Goal: Navigation & Orientation: Find specific page/section

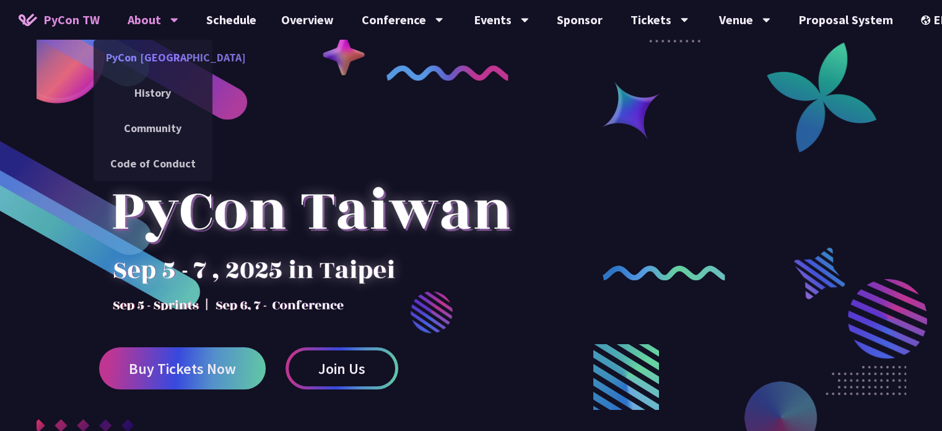
click at [163, 61] on link "PyCon [GEOGRAPHIC_DATA]" at bounding box center [153, 57] width 119 height 29
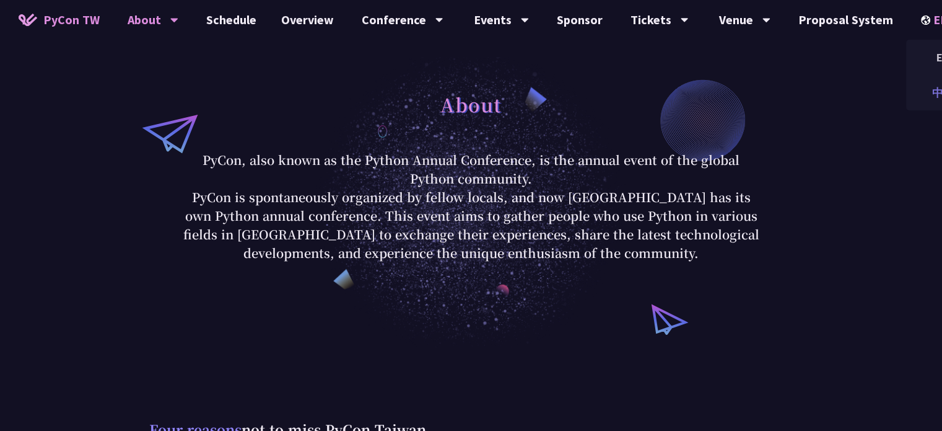
click at [922, 95] on div "中文" at bounding box center [943, 92] width 74 height 29
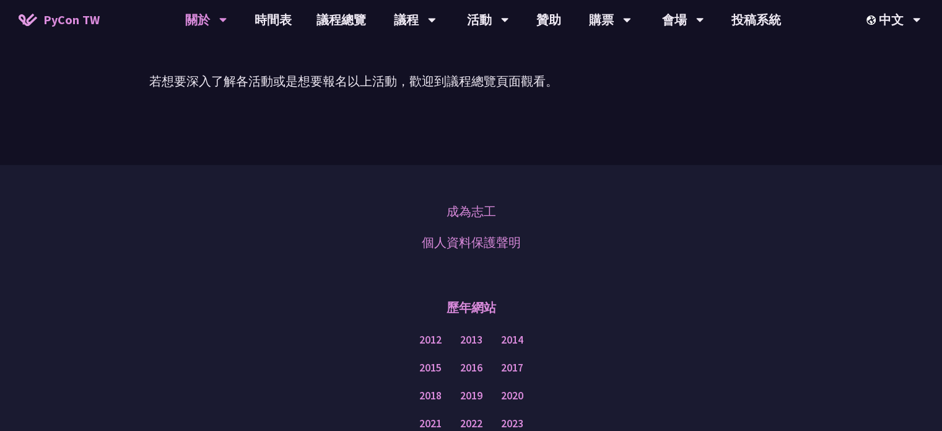
scroll to position [1090, 0]
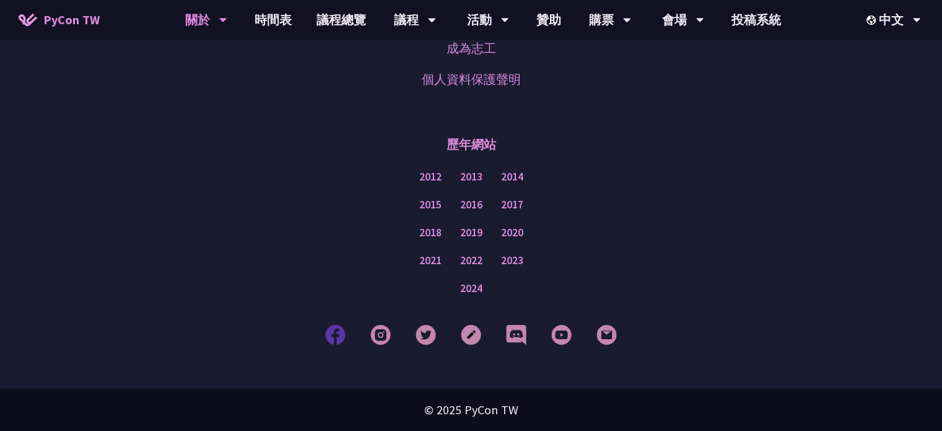
click at [330, 339] on img at bounding box center [335, 334] width 20 height 20
click at [380, 339] on img at bounding box center [380, 334] width 20 height 20
click at [419, 339] on img at bounding box center [426, 334] width 20 height 20
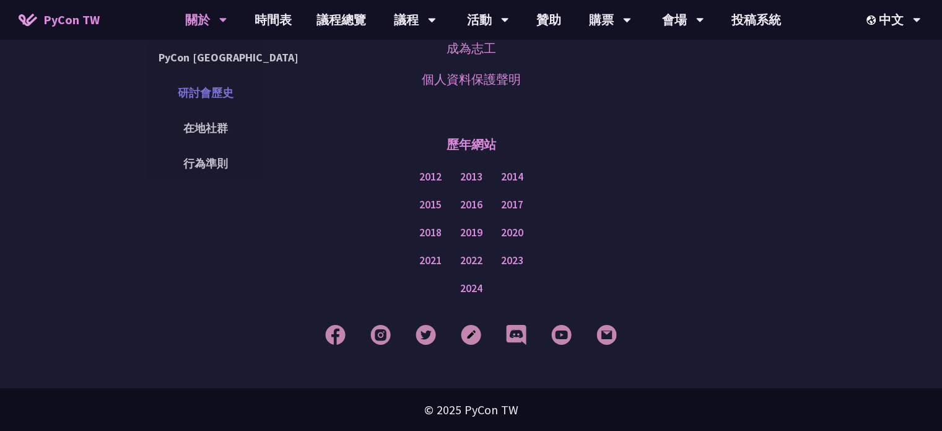
click at [208, 95] on link "研討會歷史" at bounding box center [205, 92] width 119 height 29
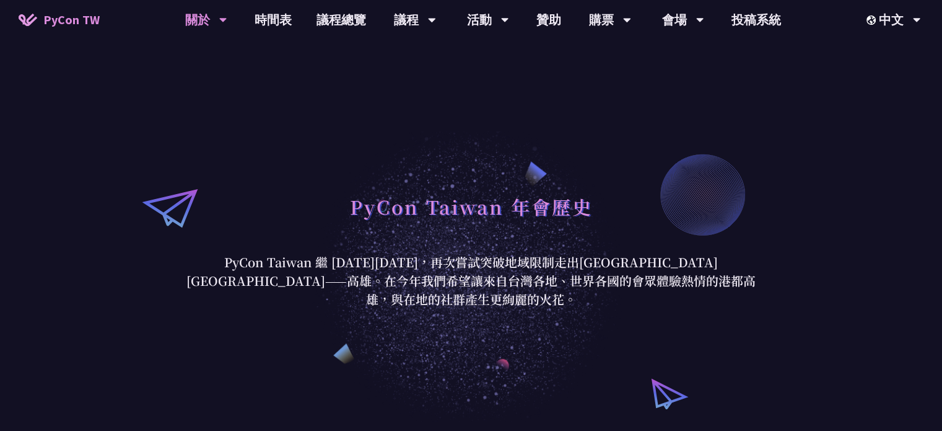
scroll to position [124, 0]
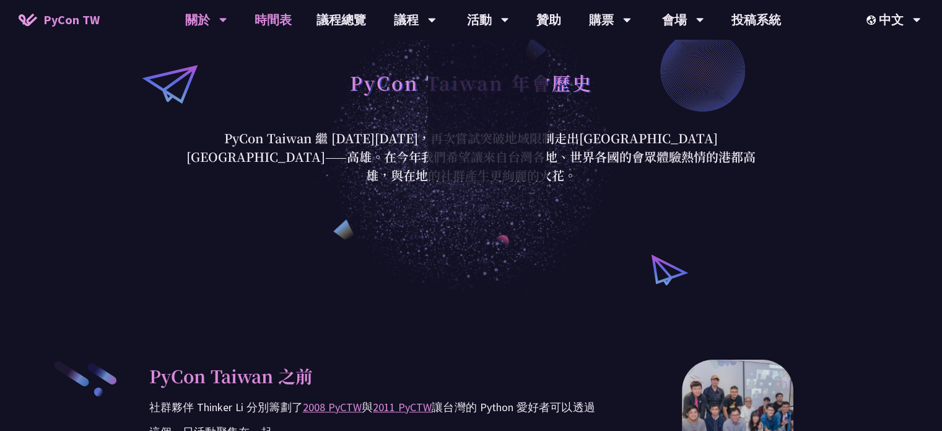
click at [273, 19] on link "時間表" at bounding box center [273, 20] width 62 height 40
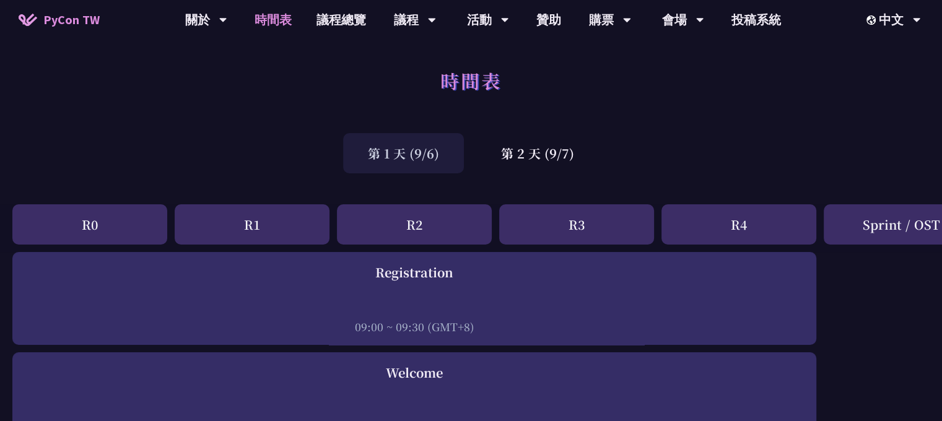
click at [74, 20] on span "PyCon TW" at bounding box center [71, 20] width 56 height 19
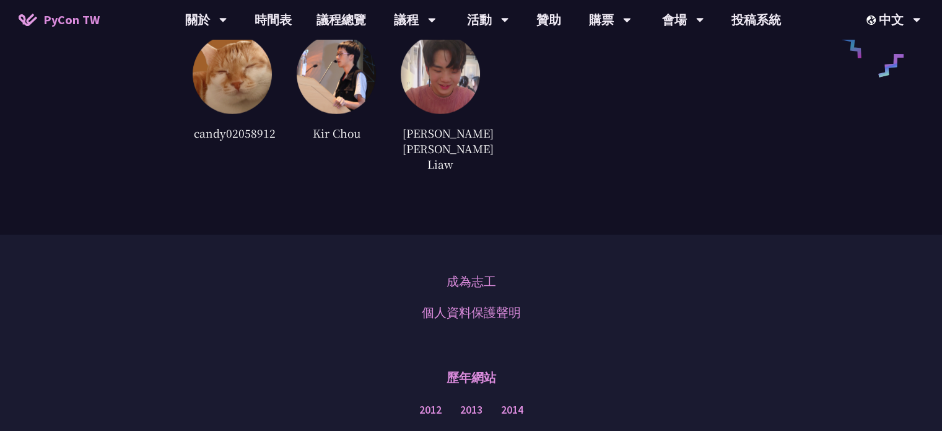
scroll to position [3207, 0]
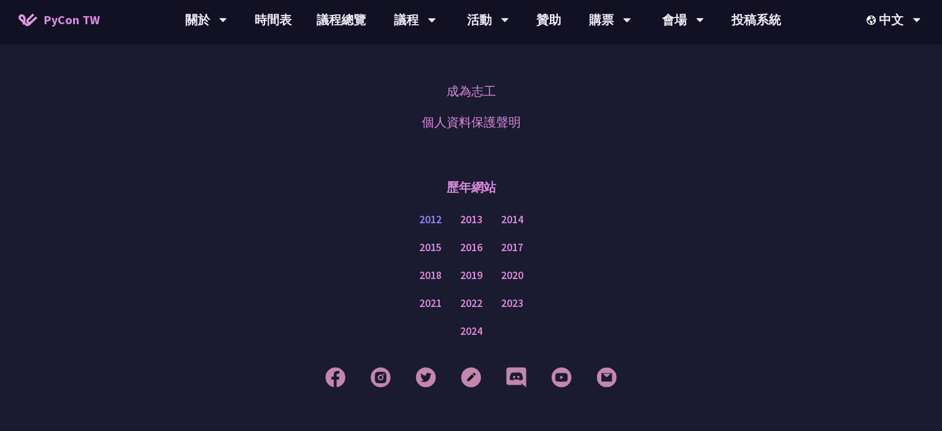
click at [434, 212] on link "2012" at bounding box center [430, 219] width 22 height 15
click at [473, 212] on link "2013" at bounding box center [471, 219] width 22 height 15
click at [424, 212] on link "2012" at bounding box center [430, 219] width 22 height 15
click at [517, 212] on link "2014" at bounding box center [512, 219] width 22 height 15
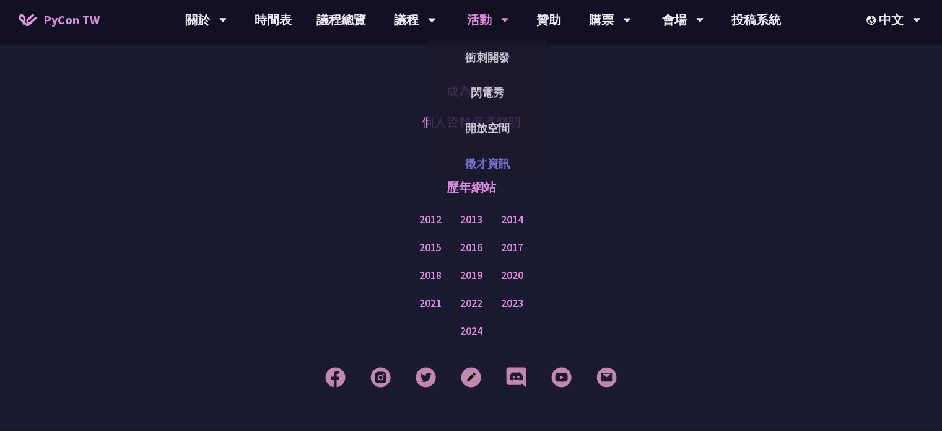
click at [488, 160] on link "徵才資訊" at bounding box center [487, 163] width 119 height 29
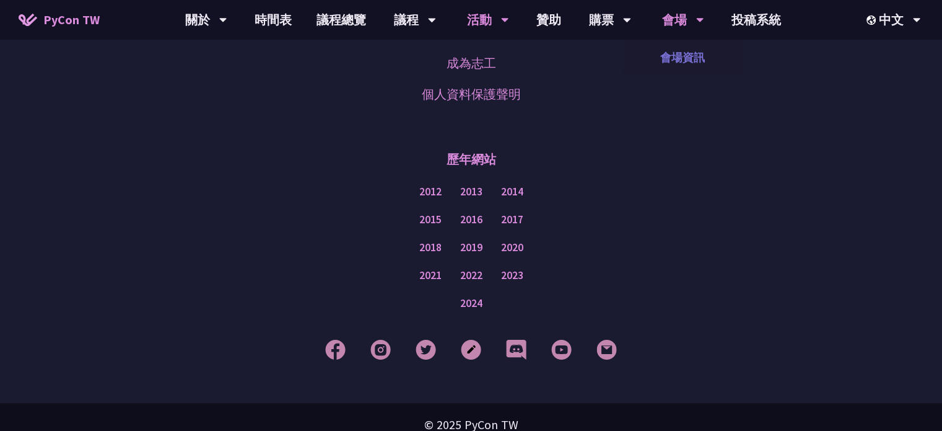
click at [681, 55] on link "會場資訊" at bounding box center [682, 57] width 119 height 29
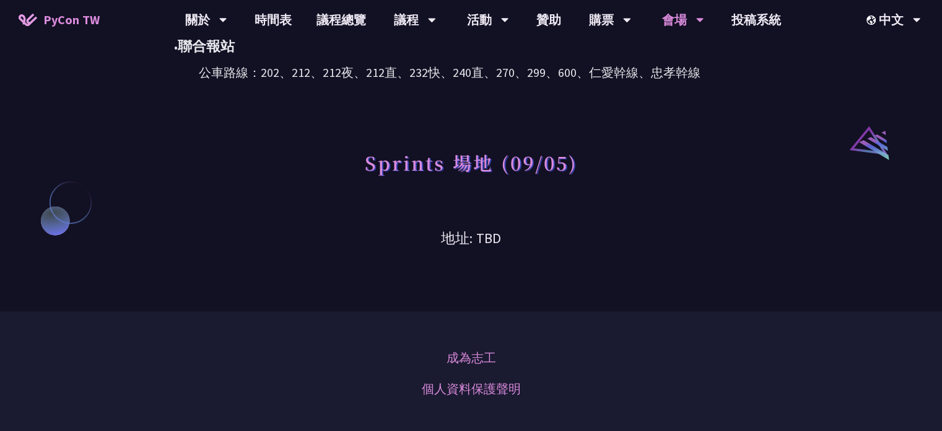
scroll to position [952, 0]
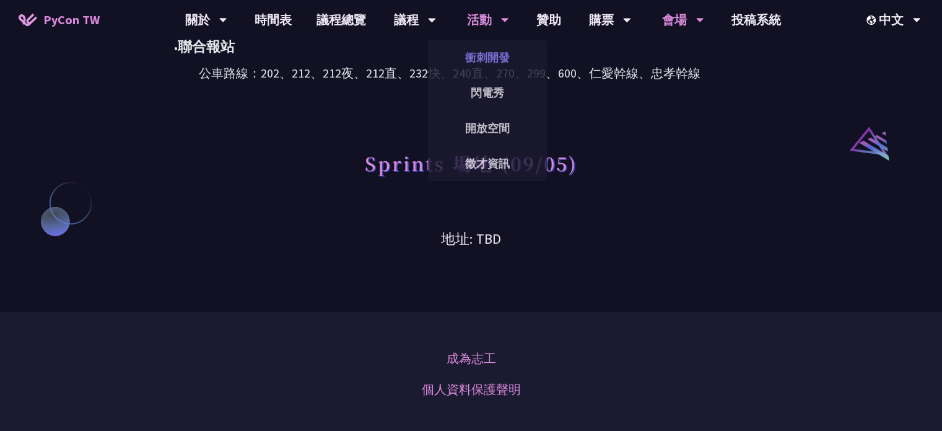
click at [486, 59] on link "衝刺開發" at bounding box center [487, 57] width 119 height 29
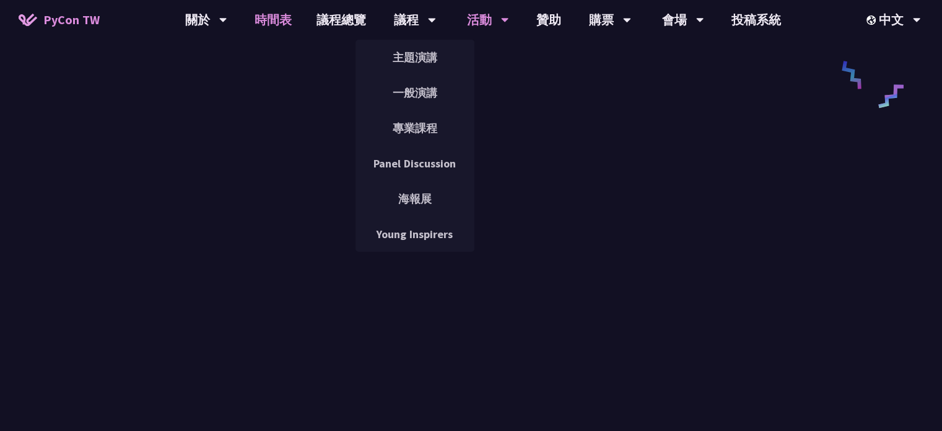
scroll to position [681, 0]
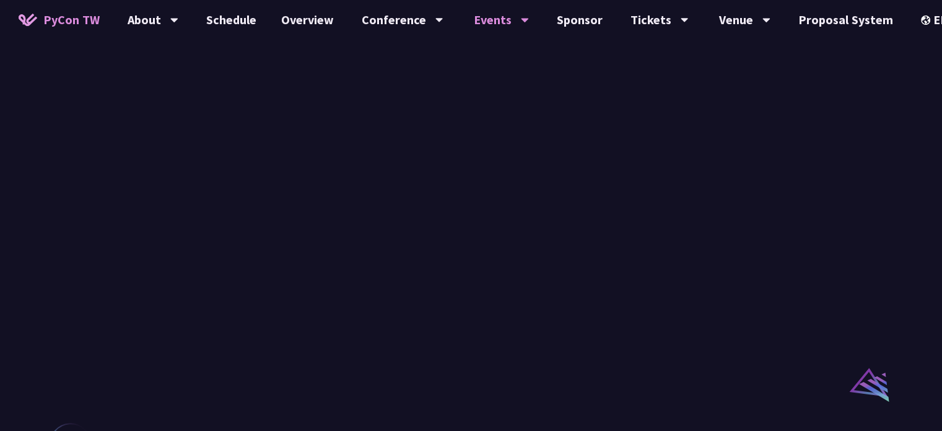
scroll to position [652, 0]
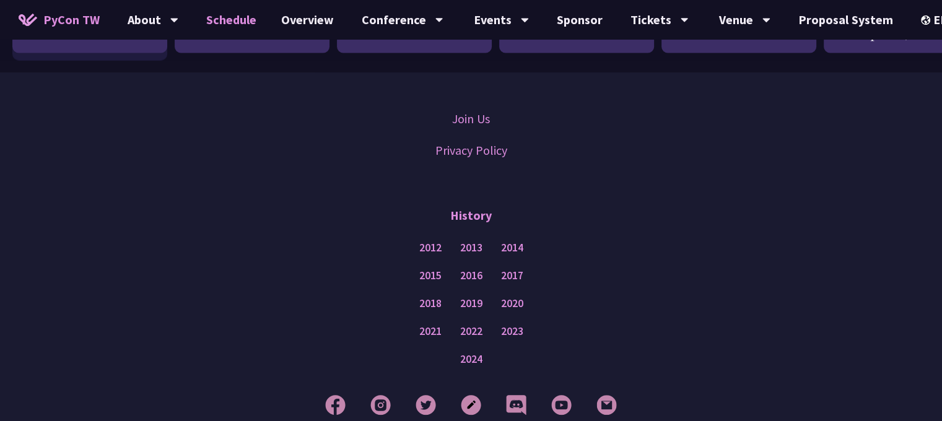
scroll to position [2277, 0]
